Goal: Task Accomplishment & Management: Use online tool/utility

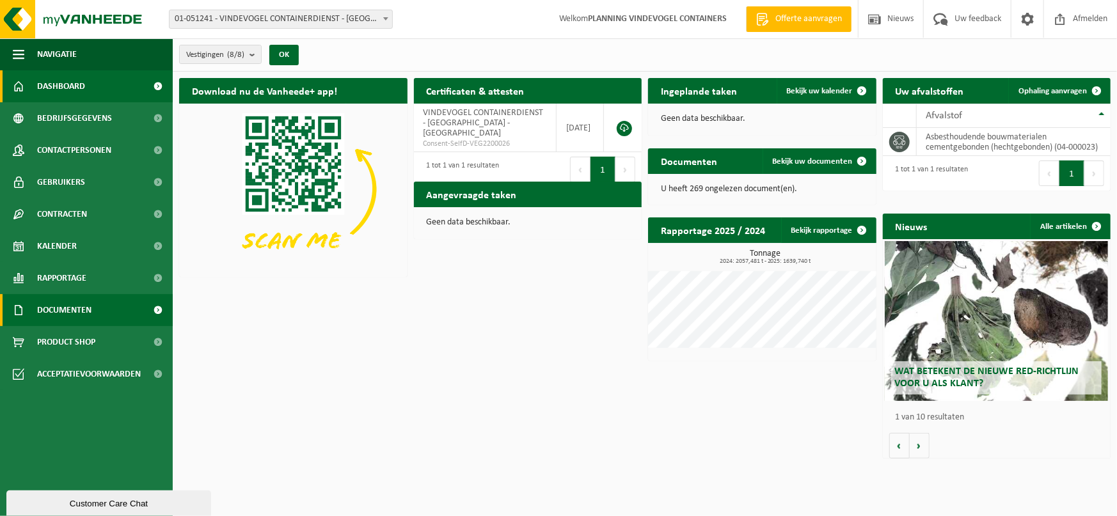
click at [58, 313] on span "Documenten" at bounding box center [64, 310] width 54 height 32
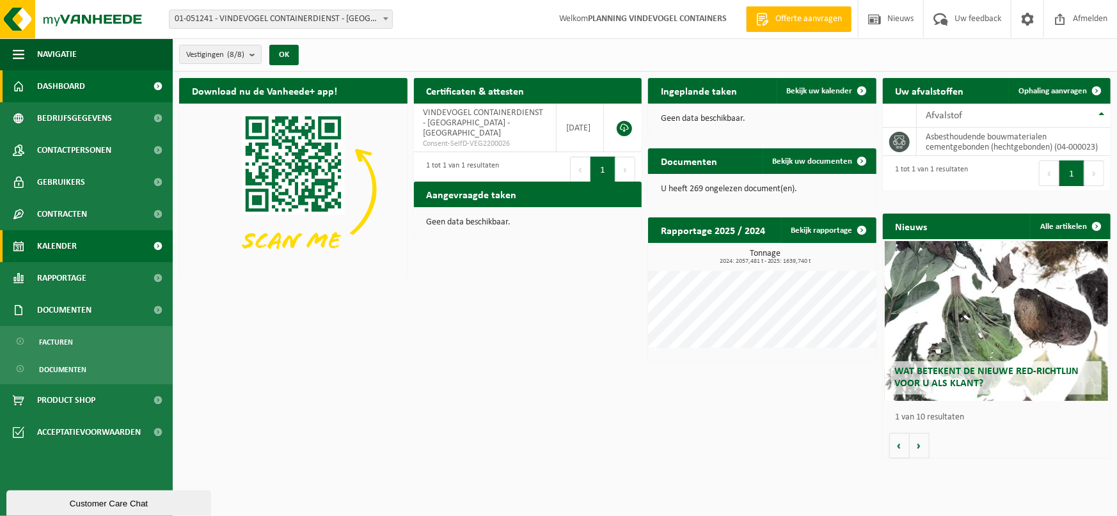
click at [67, 242] on span "Kalender" at bounding box center [57, 246] width 40 height 32
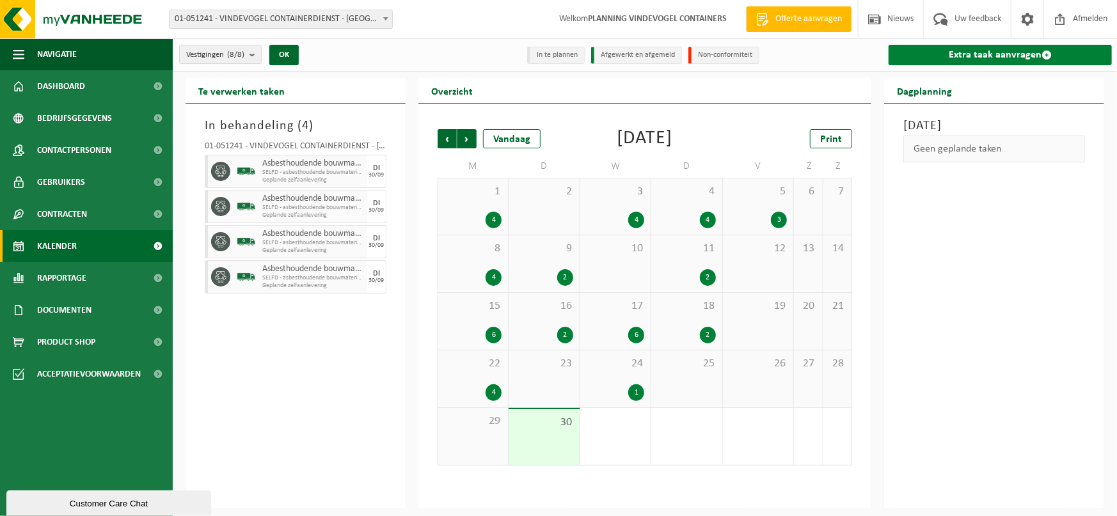
click at [1019, 56] on link "Extra taak aanvragen" at bounding box center [999, 55] width 223 height 20
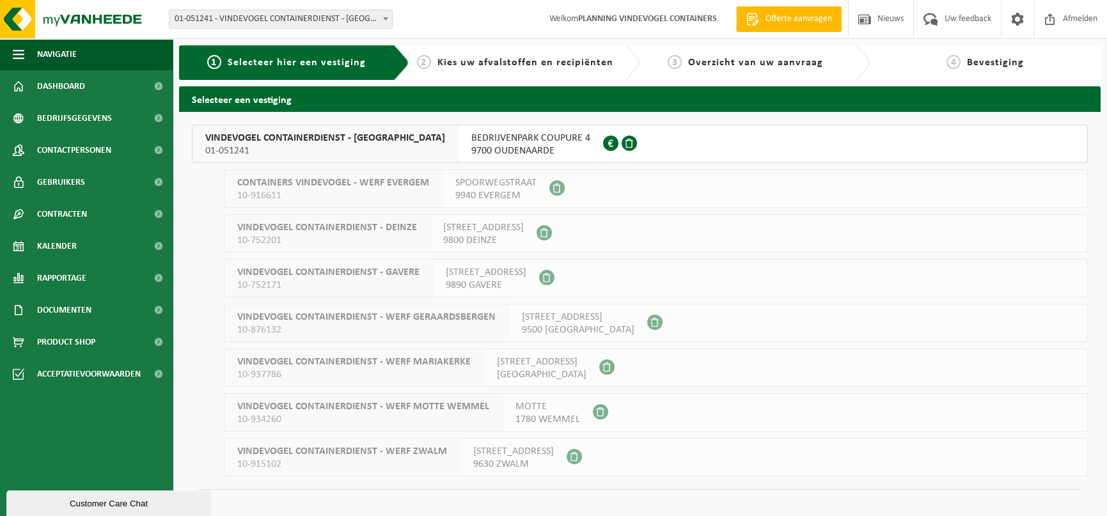
click at [405, 157] on div "VINDEVOGEL CONTAINERDIENST - OUDENAARDE 01-051241" at bounding box center [326, 143] width 266 height 37
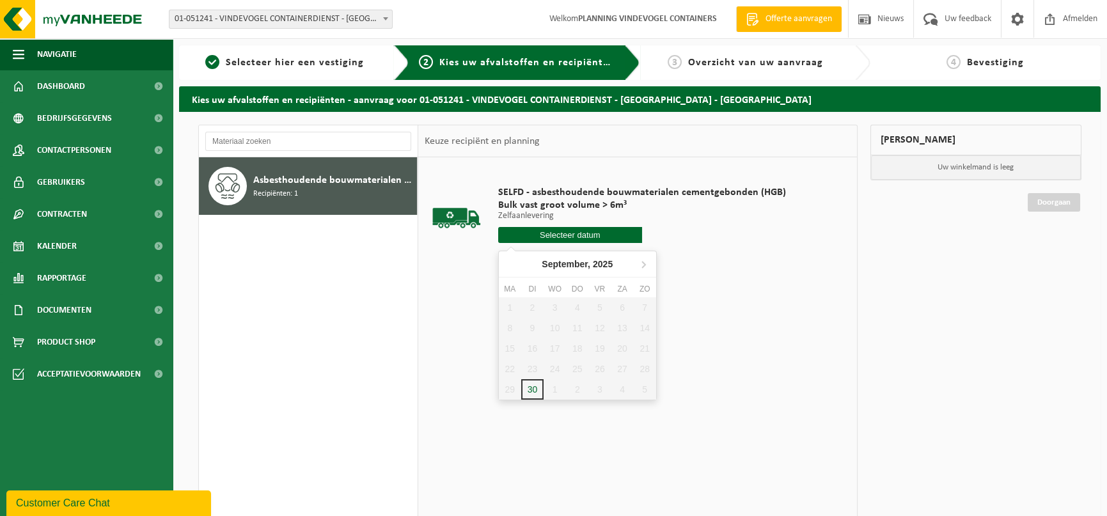
click at [539, 235] on input "text" at bounding box center [570, 235] width 144 height 16
click at [645, 265] on icon at bounding box center [643, 264] width 20 height 20
click at [557, 306] on div "1" at bounding box center [555, 307] width 22 height 20
type input "Van 2025-10-01"
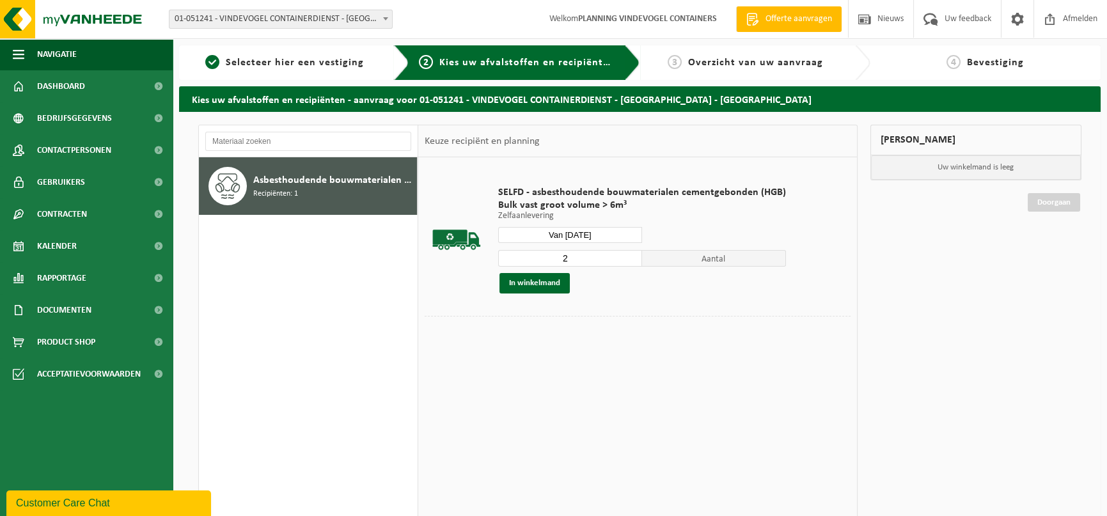
click at [631, 256] on input "2" at bounding box center [570, 258] width 144 height 17
click at [631, 256] on input "3" at bounding box center [570, 258] width 144 height 17
type input "4"
click at [631, 256] on input "4" at bounding box center [570, 258] width 144 height 17
click at [553, 285] on button "In winkelmand" at bounding box center [535, 283] width 70 height 20
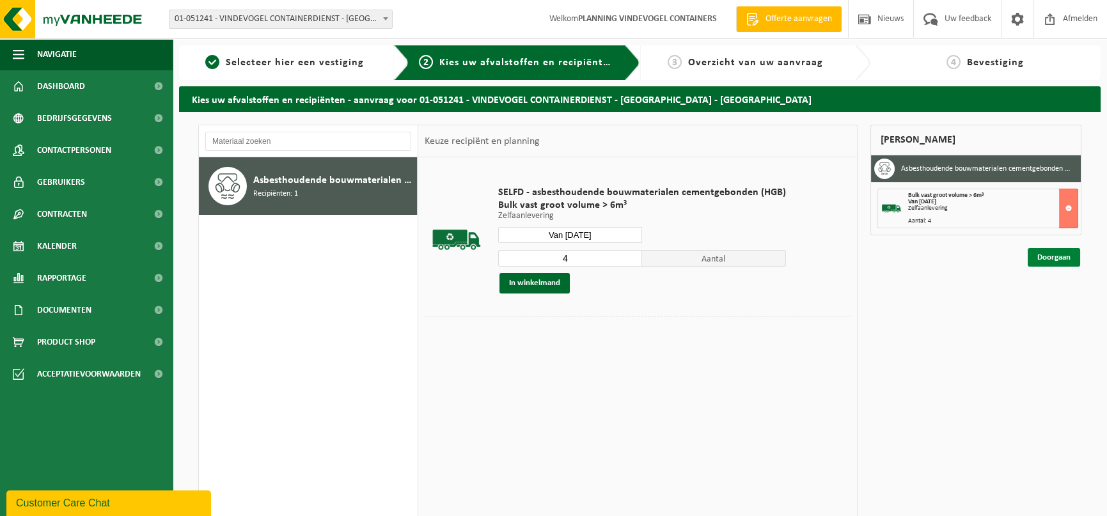
click at [1030, 261] on link "Doorgaan" at bounding box center [1054, 257] width 52 height 19
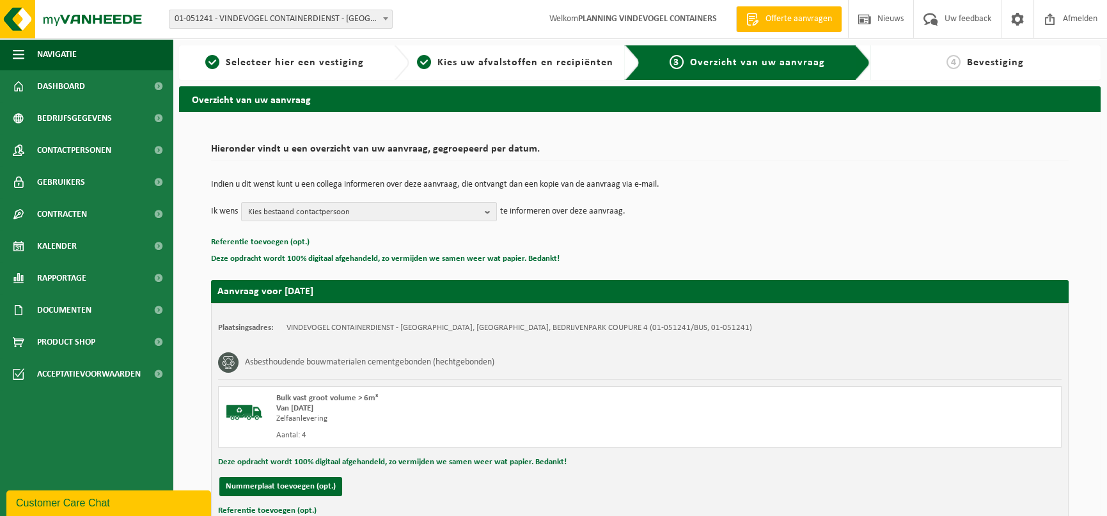
scroll to position [97, 0]
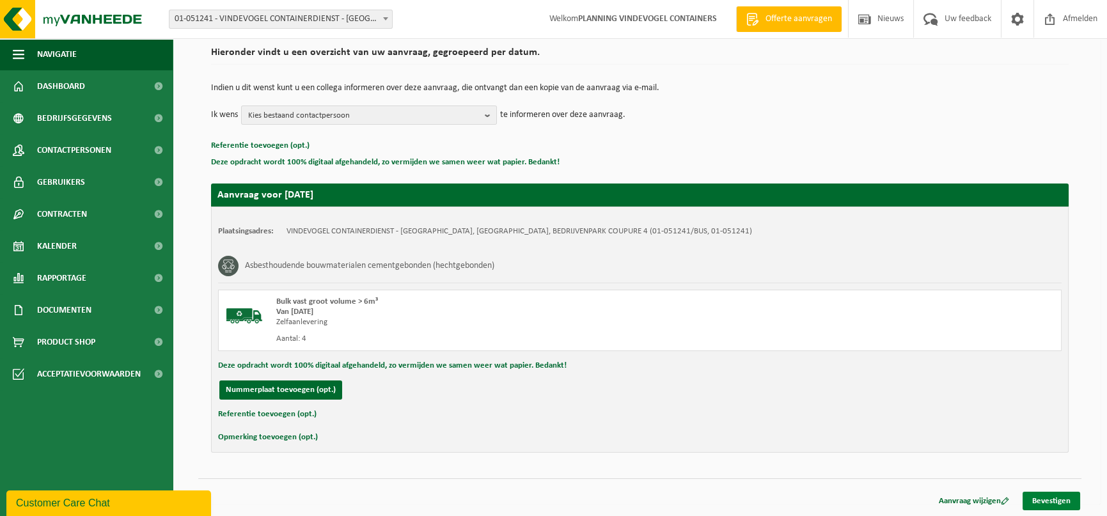
click at [1036, 495] on link "Bevestigen" at bounding box center [1052, 501] width 58 height 19
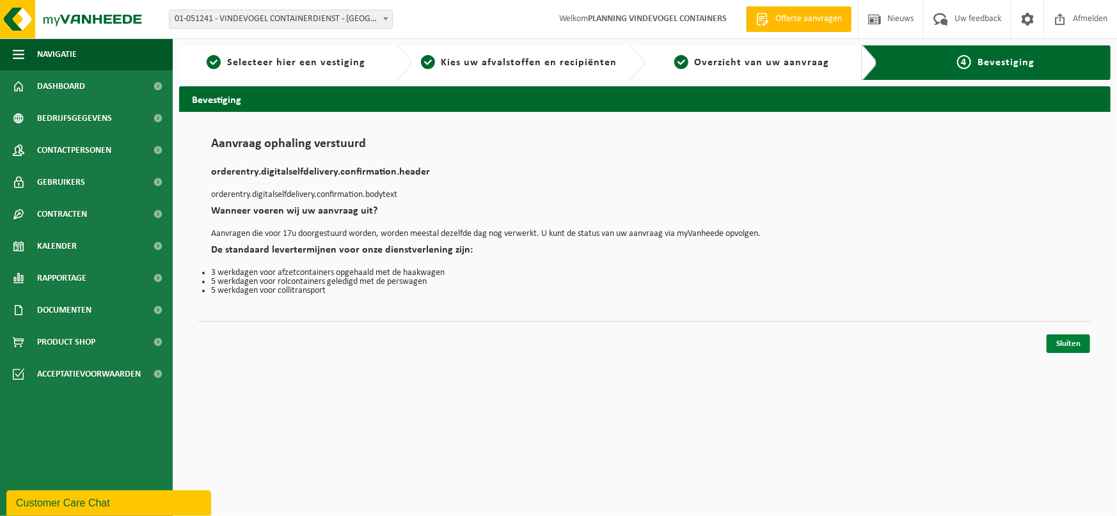
click at [1055, 345] on link "Sluiten" at bounding box center [1067, 343] width 43 height 19
